Goal: Information Seeking & Learning: Learn about a topic

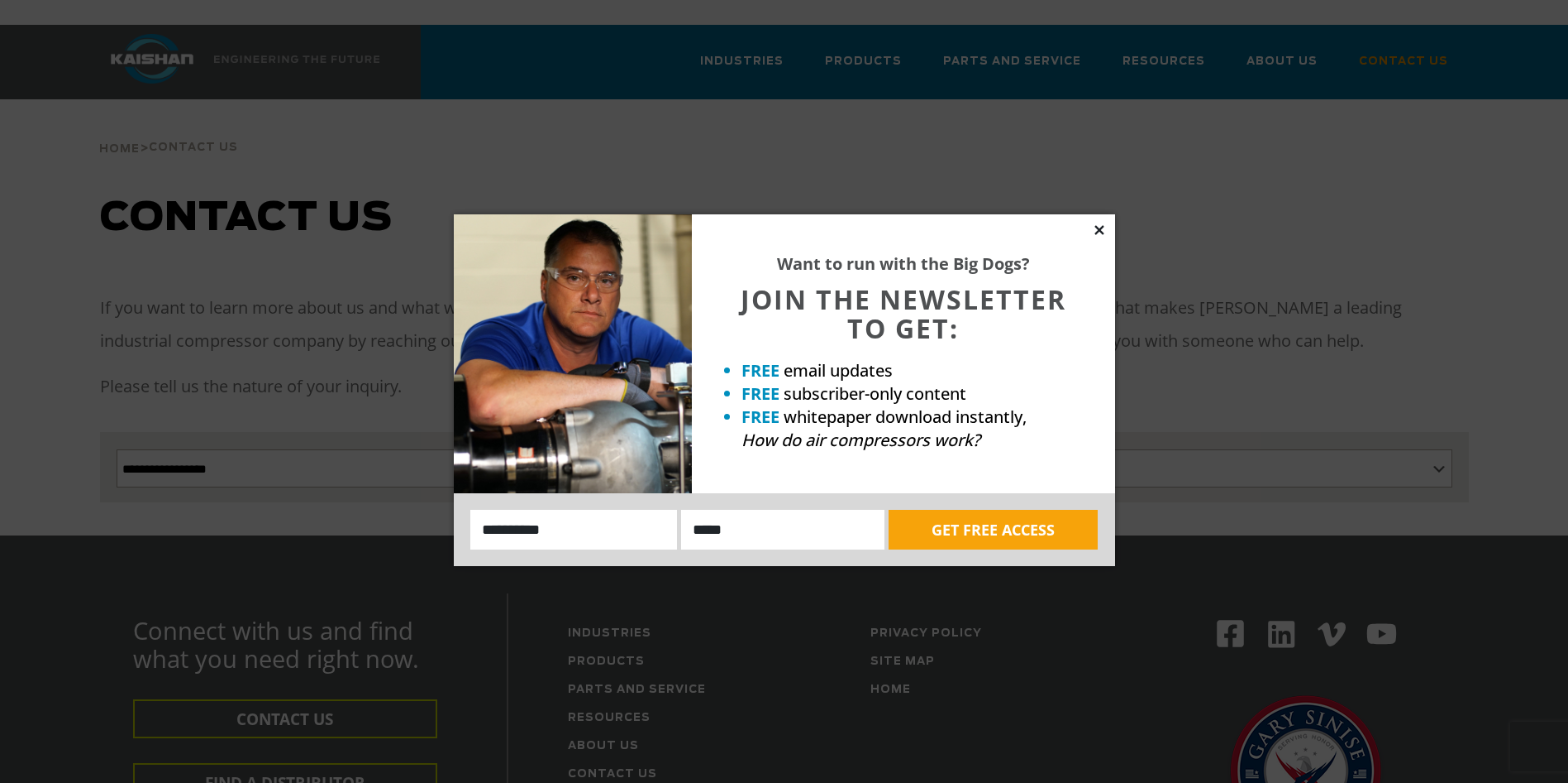
click at [1099, 225] on icon at bounding box center [1099, 229] width 15 height 15
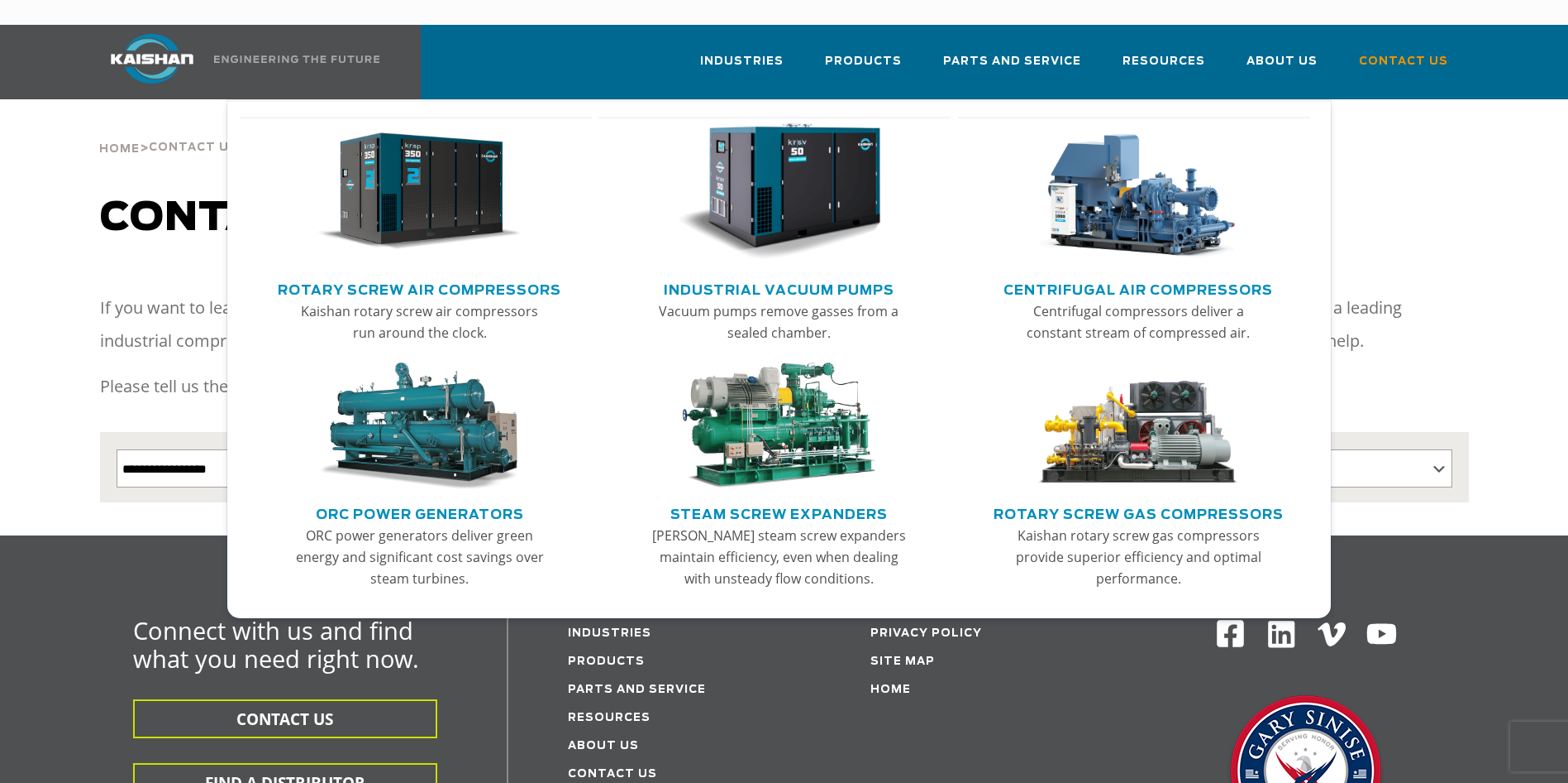
click at [1121, 178] on img "Main menu" at bounding box center [1139, 192] width 204 height 137
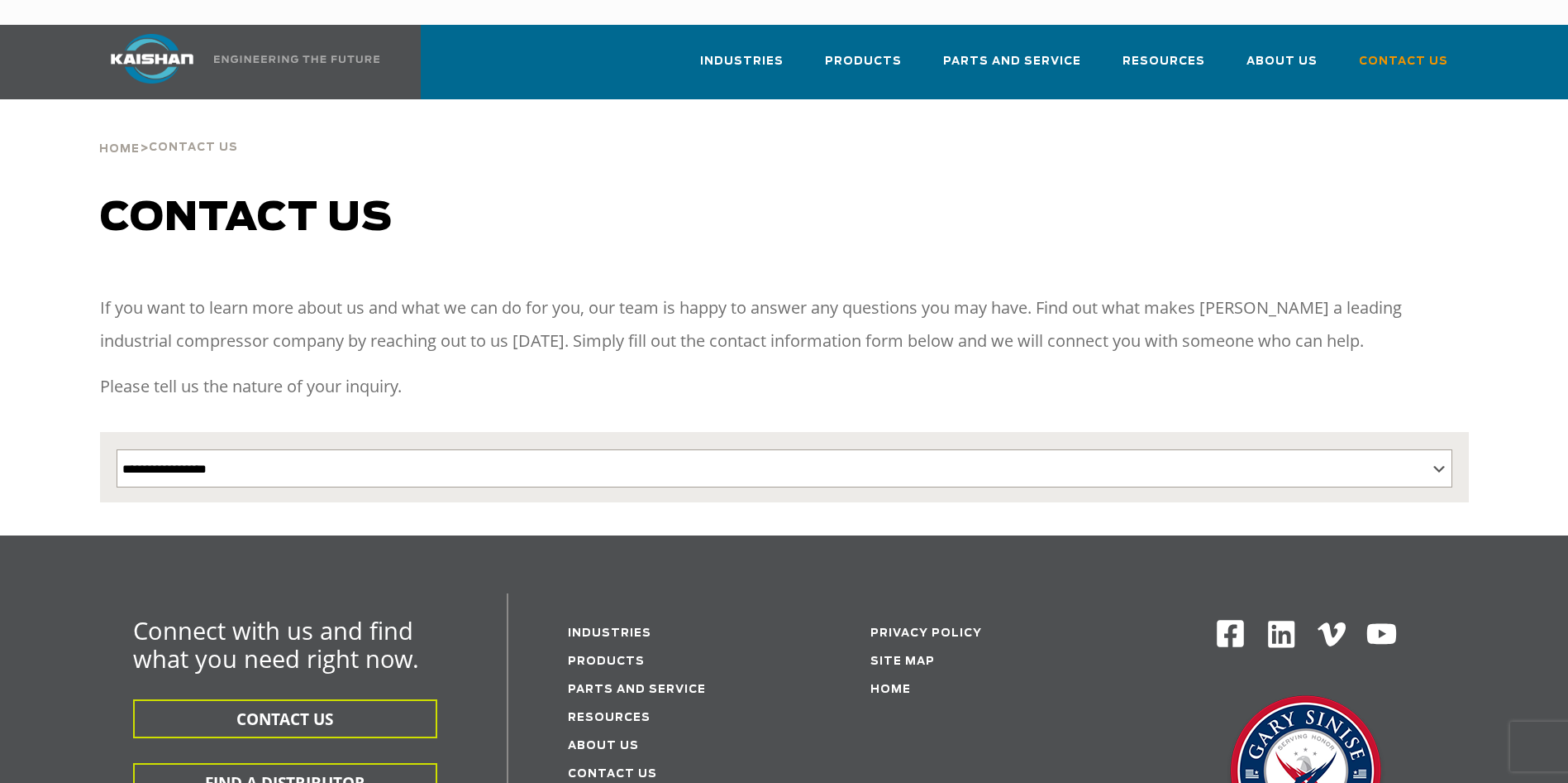
click at [191, 34] on img at bounding box center [152, 59] width 124 height 50
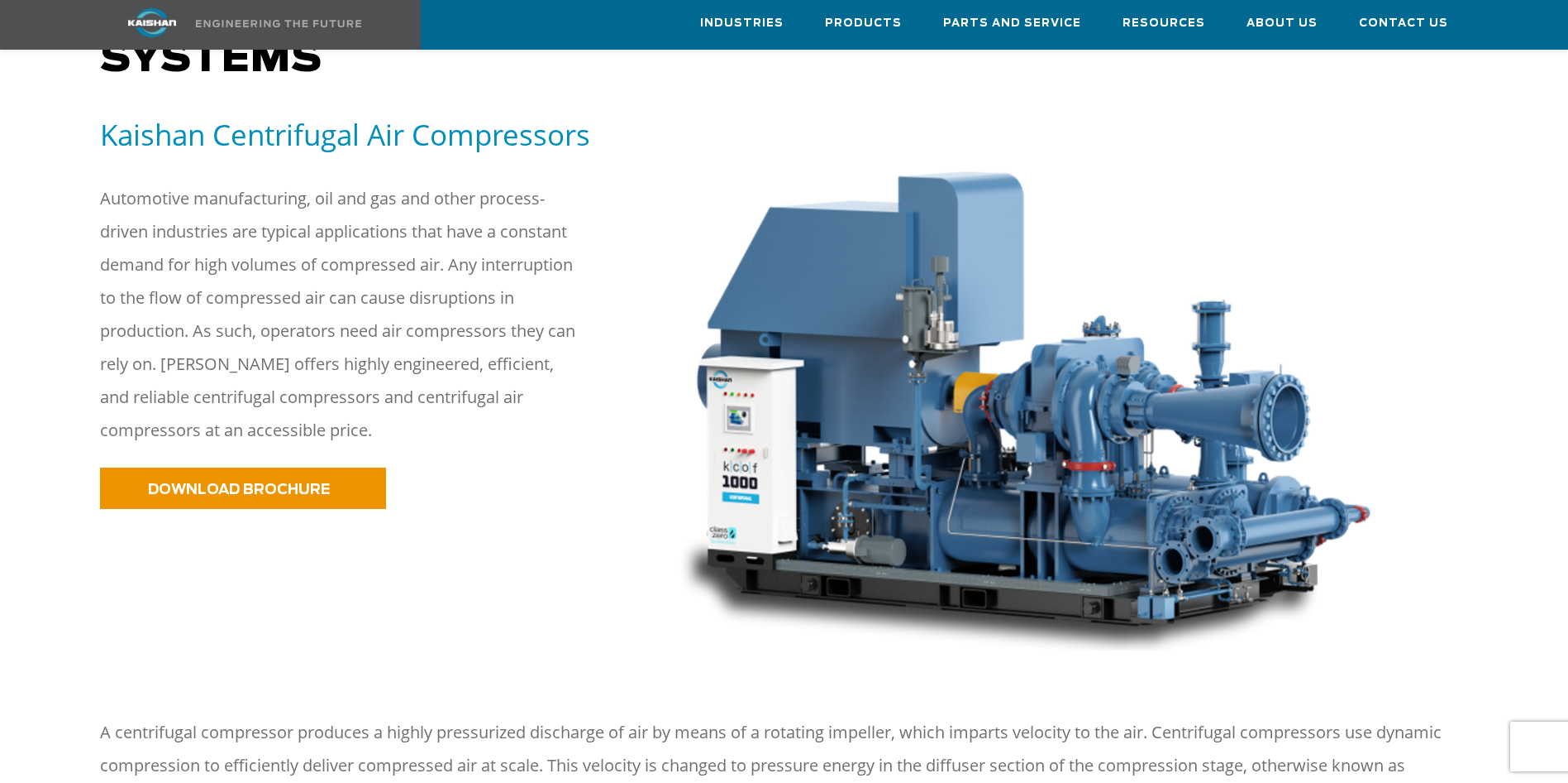
scroll to position [200, 0]
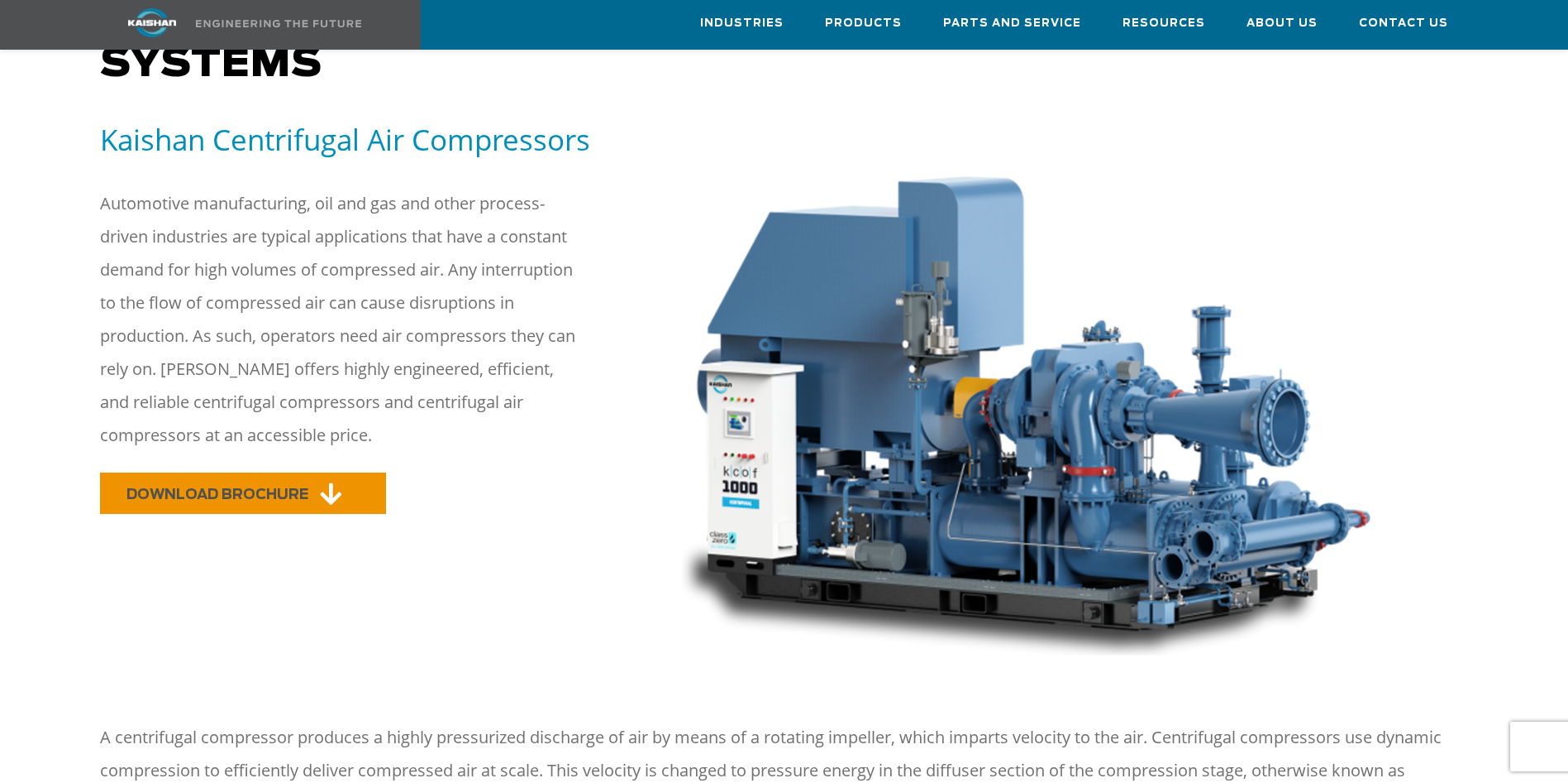
click at [272, 472] on link "DOWNLOAD BROCHURE" at bounding box center [243, 493] width 286 height 41
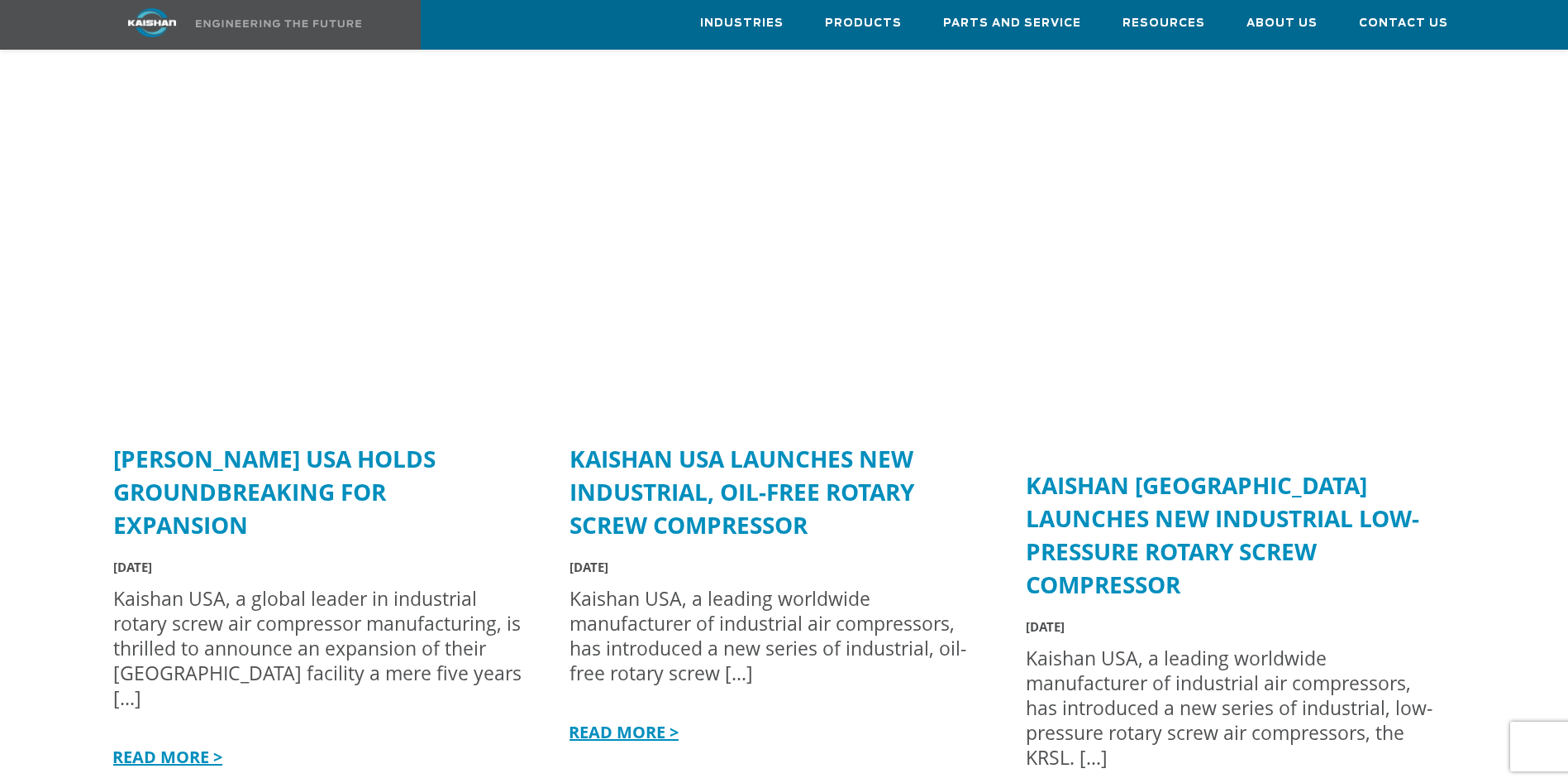
scroll to position [4126, 0]
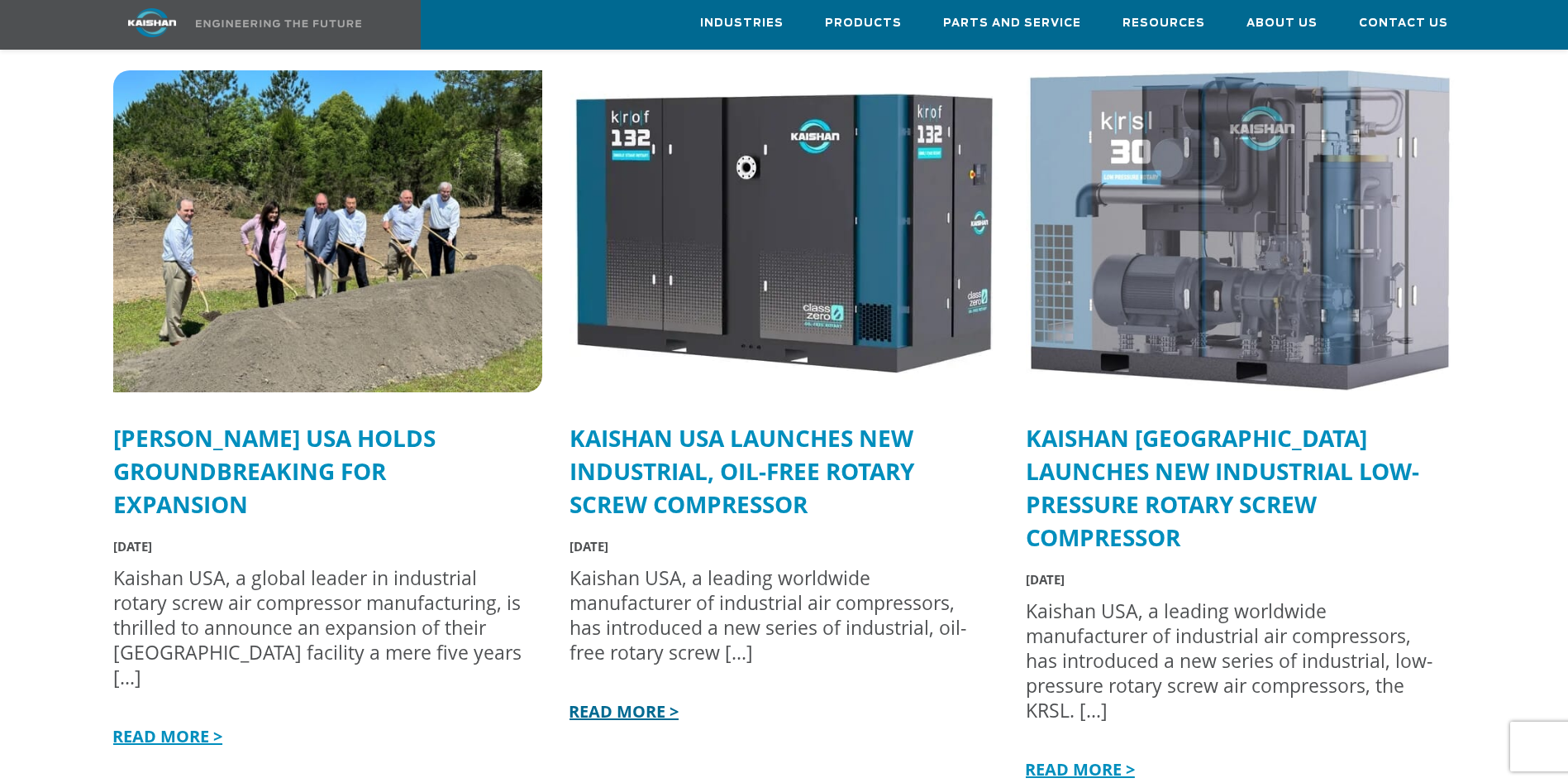
drag, startPoint x: 644, startPoint y: 678, endPoint x: 665, endPoint y: 686, distance: 22.5
click at [644, 700] on link "READ MORE >" at bounding box center [622, 710] width 114 height 23
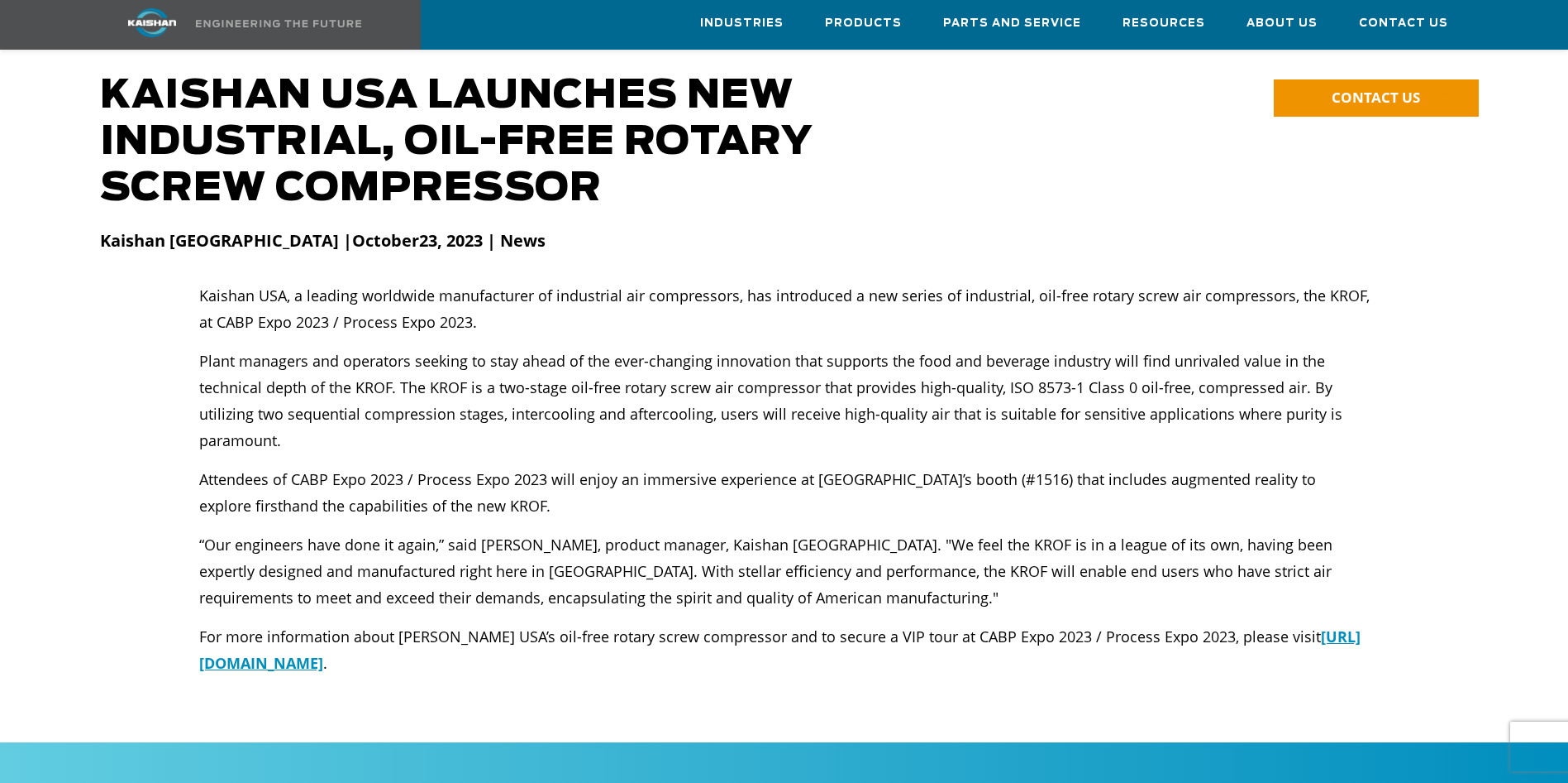
scroll to position [119, 0]
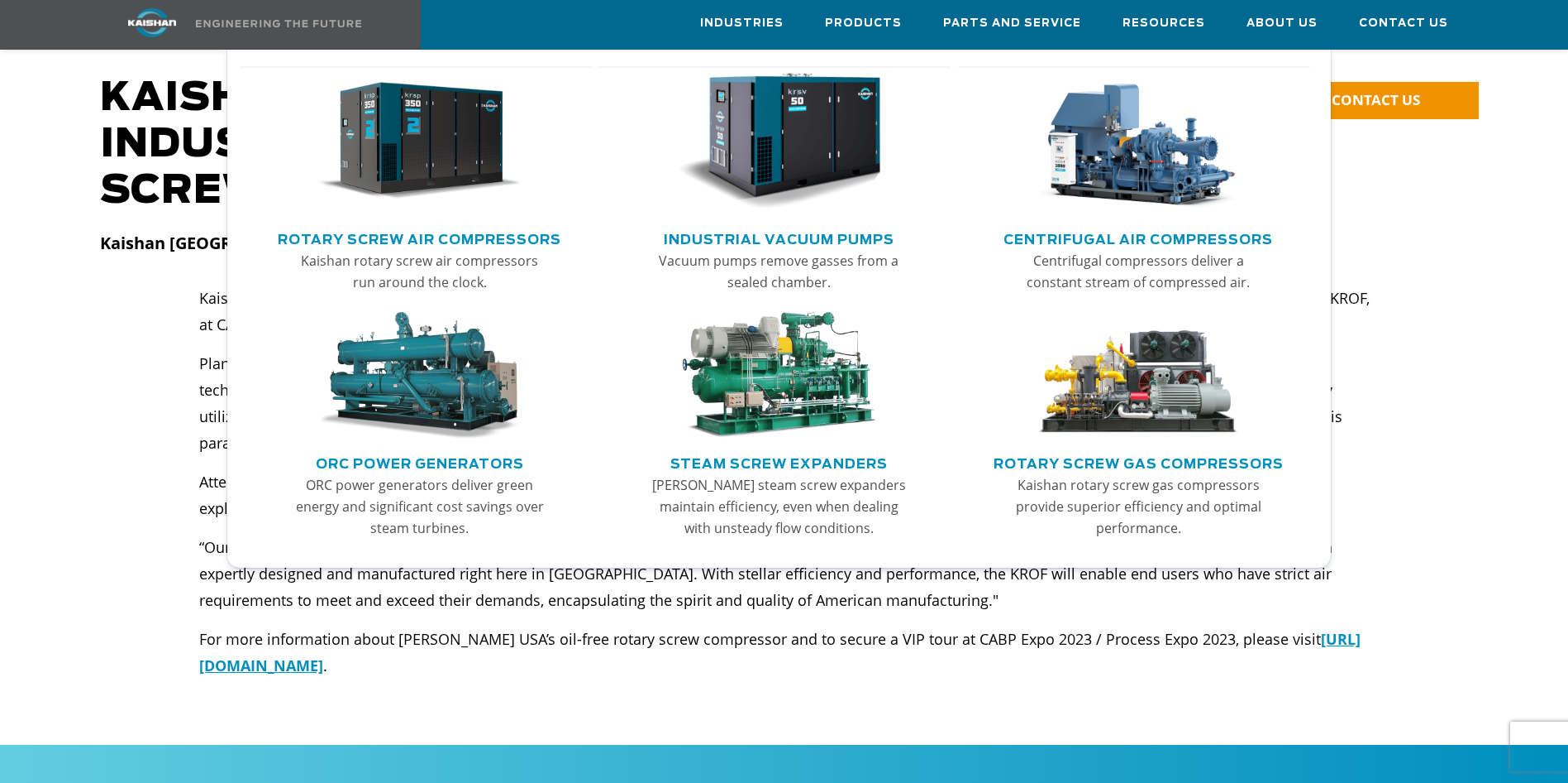
click at [458, 233] on link "Rotary Screw Air Compressors" at bounding box center [420, 237] width 284 height 24
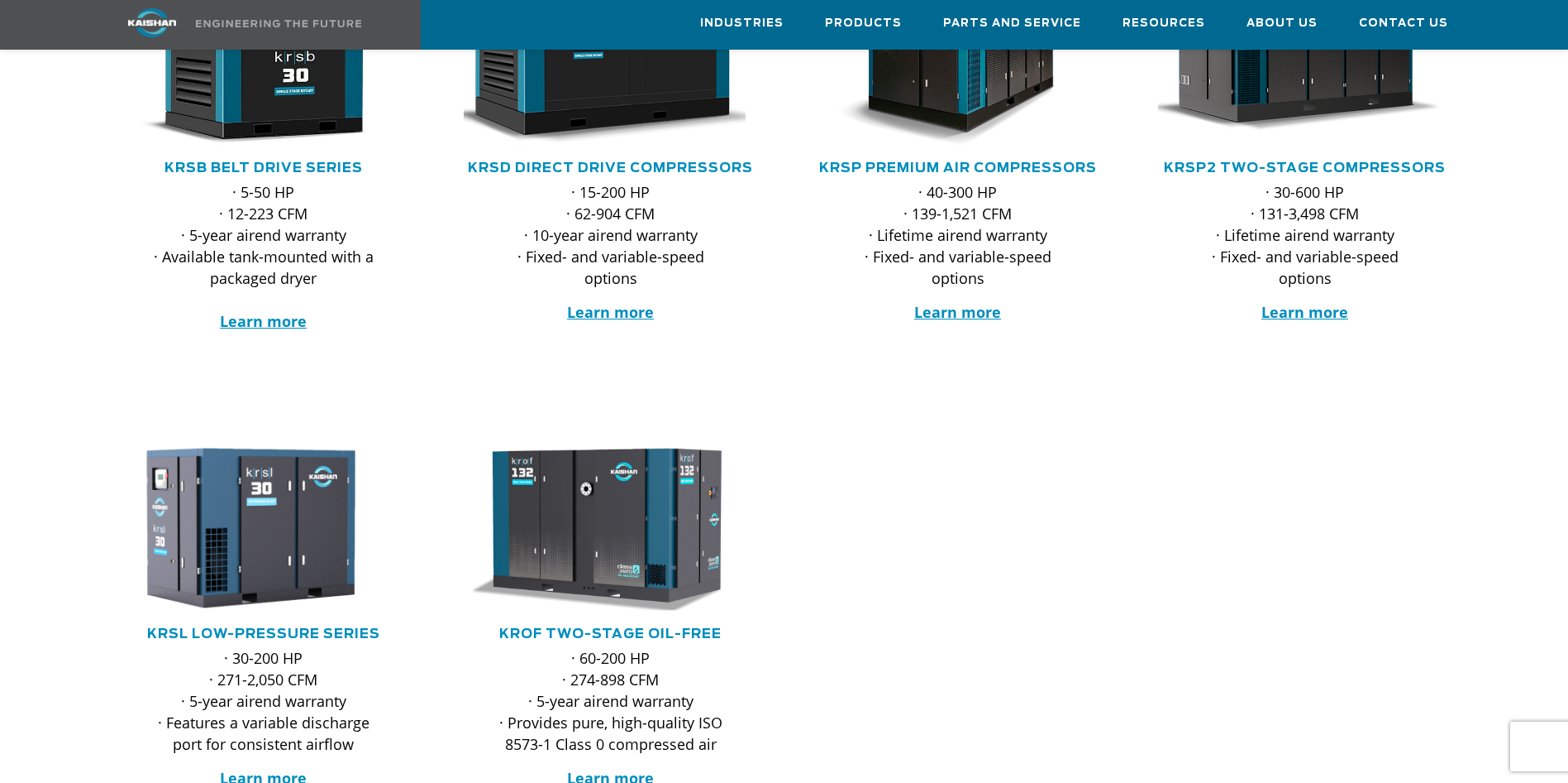
scroll to position [431, 0]
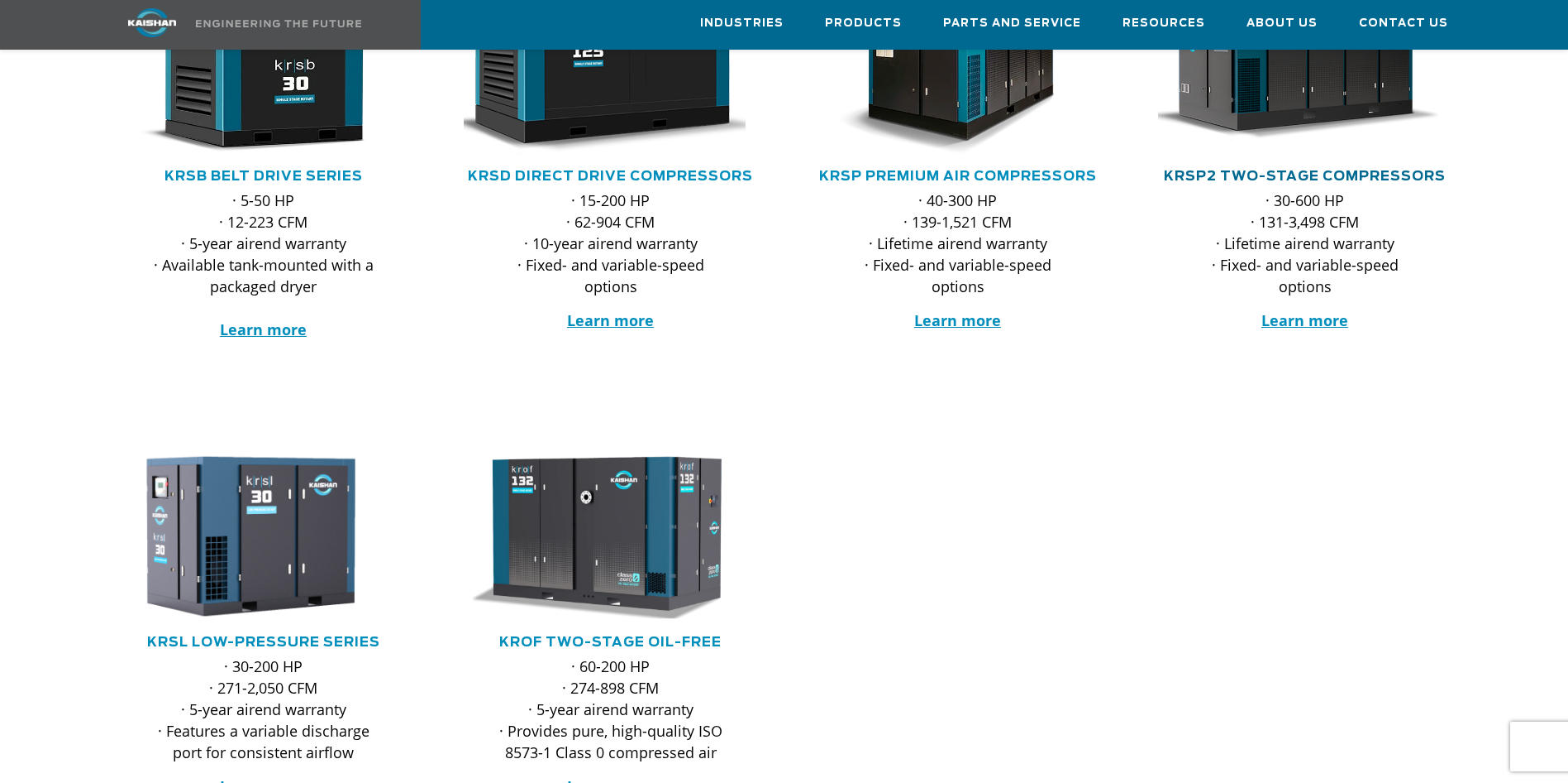
click at [1361, 170] on link "KRSP2 Two-Stage Compressors" at bounding box center [1306, 176] width 282 height 14
